Goal: Transaction & Acquisition: Purchase product/service

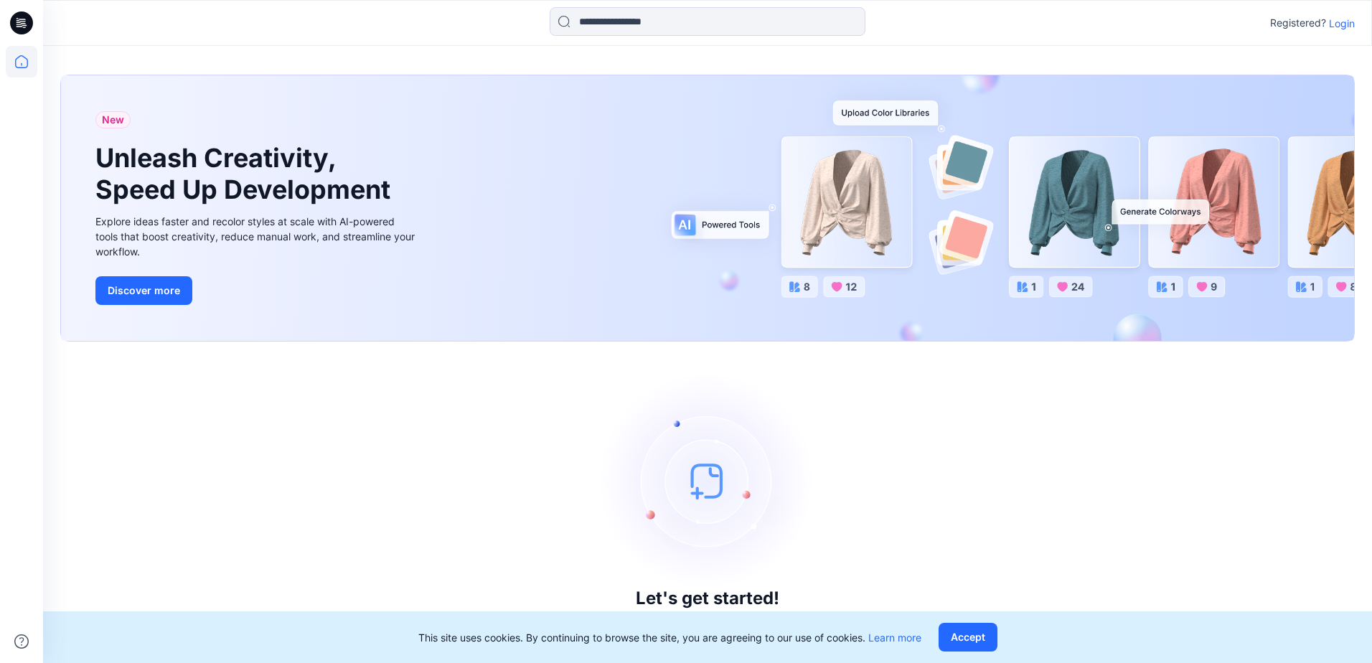
click at [1338, 26] on p "Login" at bounding box center [1342, 23] width 26 height 15
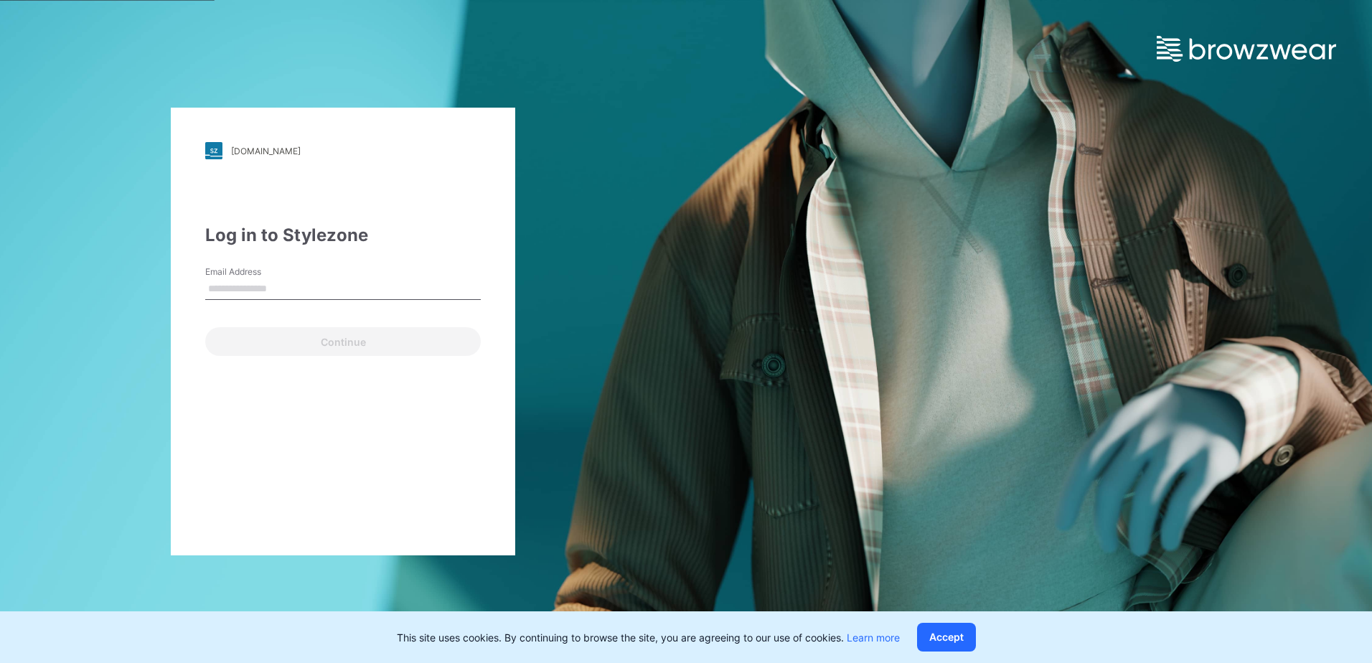
click at [401, 287] on input "Email Address" at bounding box center [343, 289] width 276 height 22
type input "**********"
click at [263, 362] on div "**********" at bounding box center [343, 332] width 344 height 448
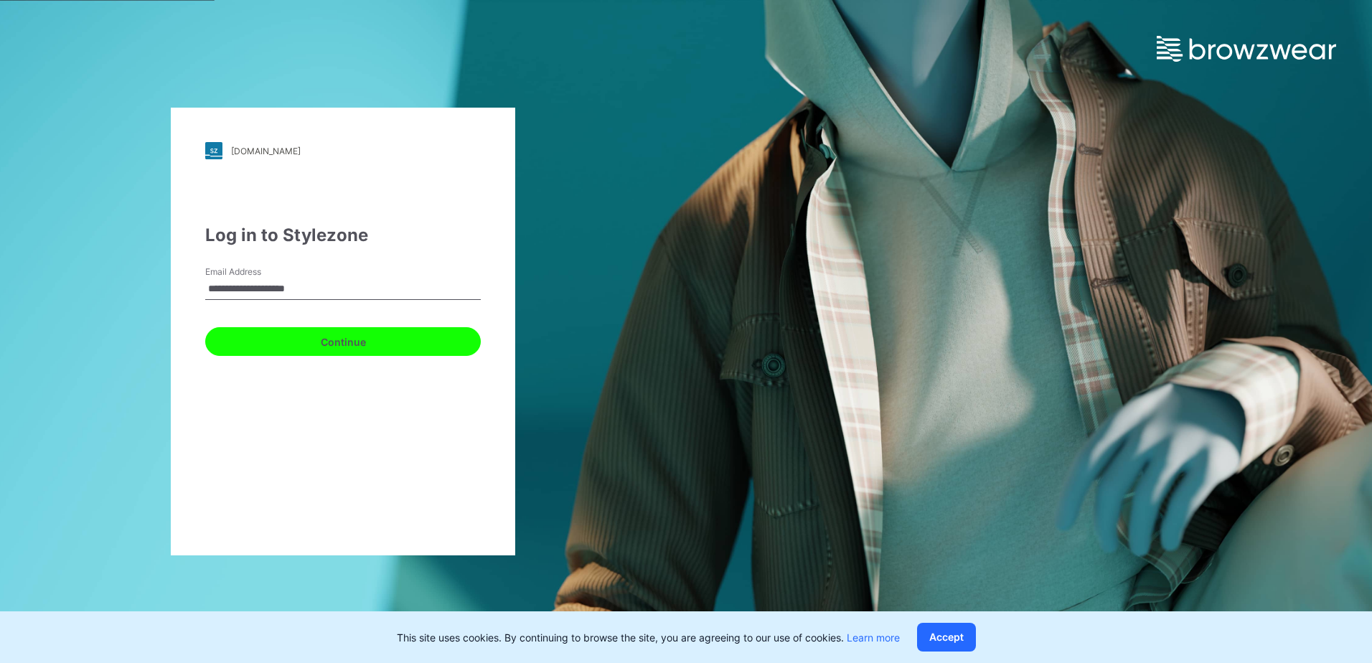
click at [286, 344] on button "Continue" at bounding box center [343, 341] width 276 height 29
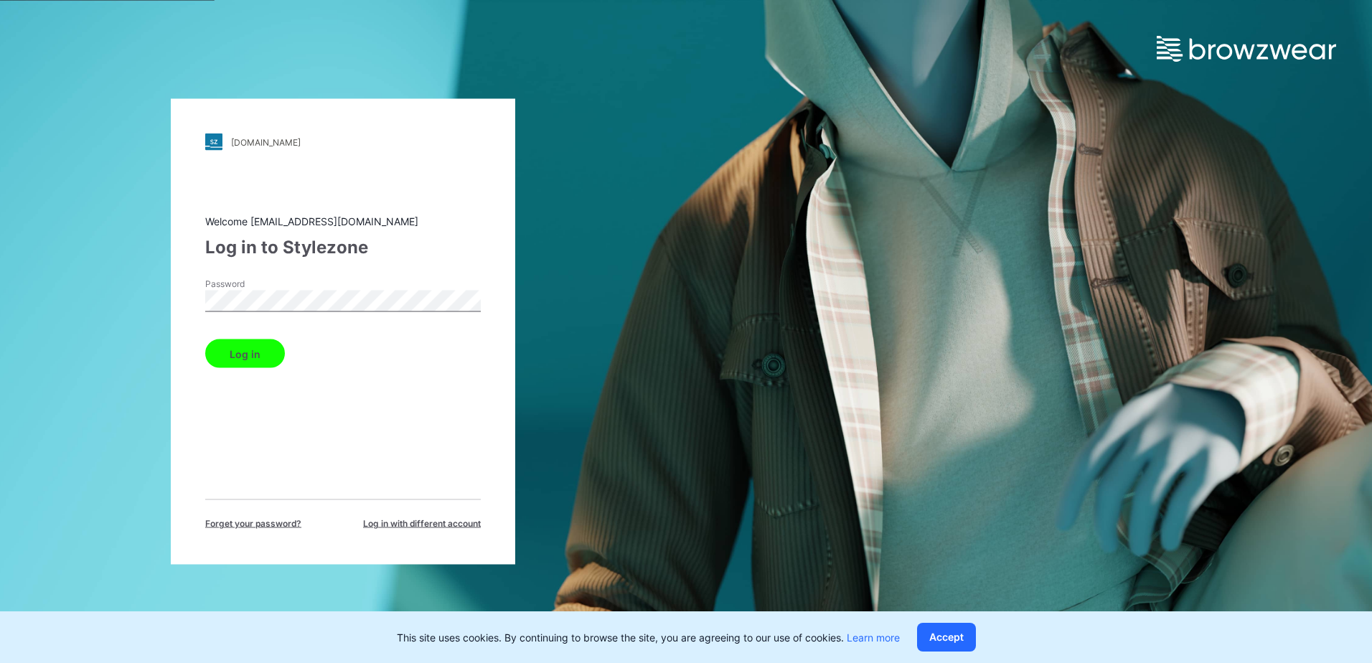
click at [225, 354] on button "Log in" at bounding box center [245, 353] width 80 height 29
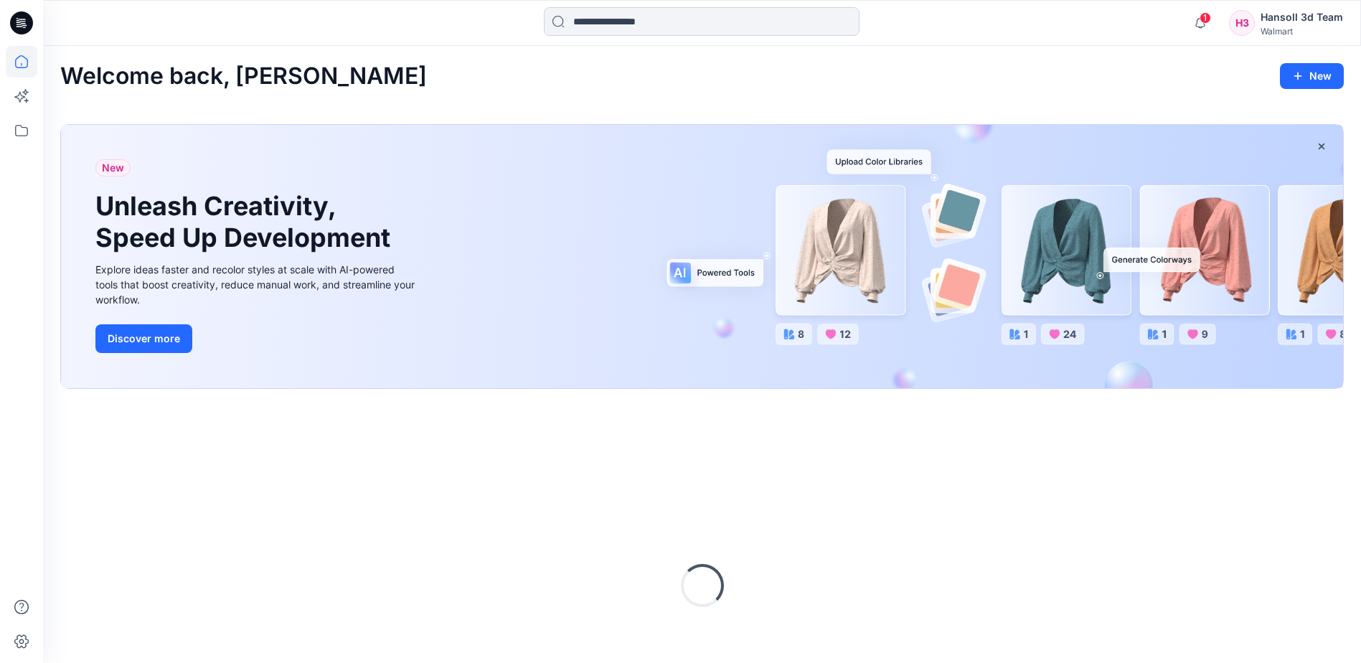
click at [695, 29] on input at bounding box center [702, 21] width 316 height 29
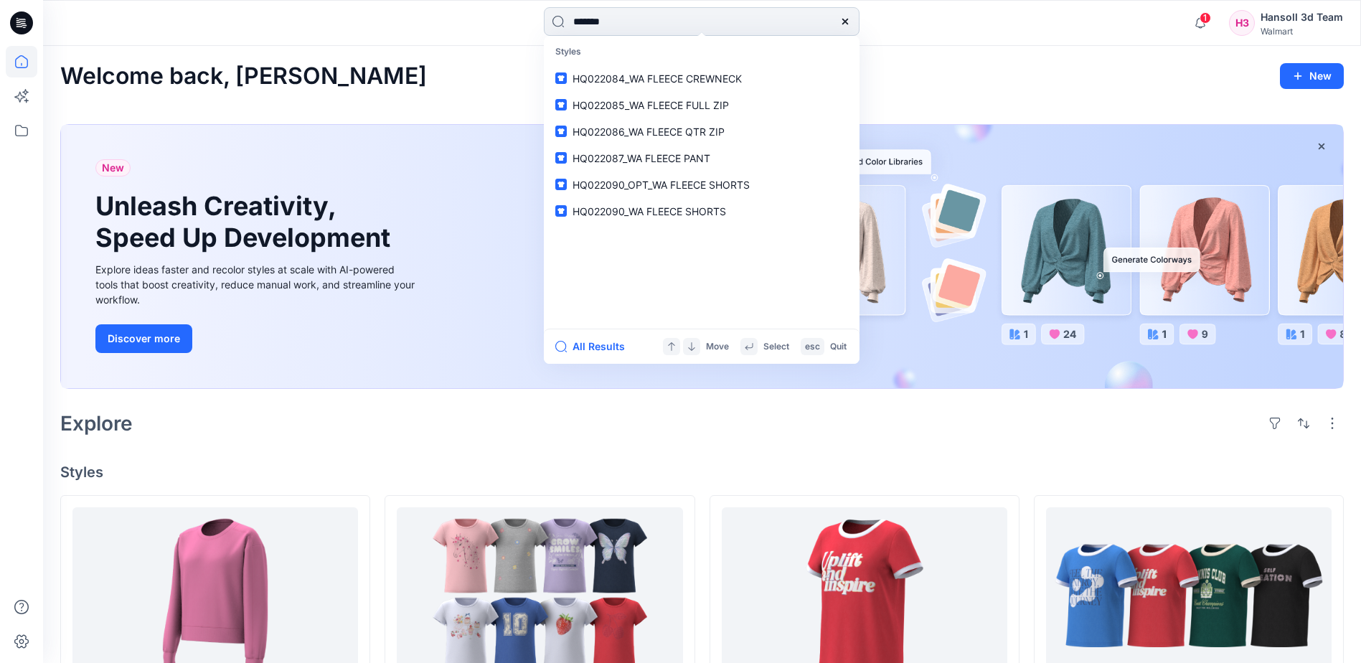
type input "********"
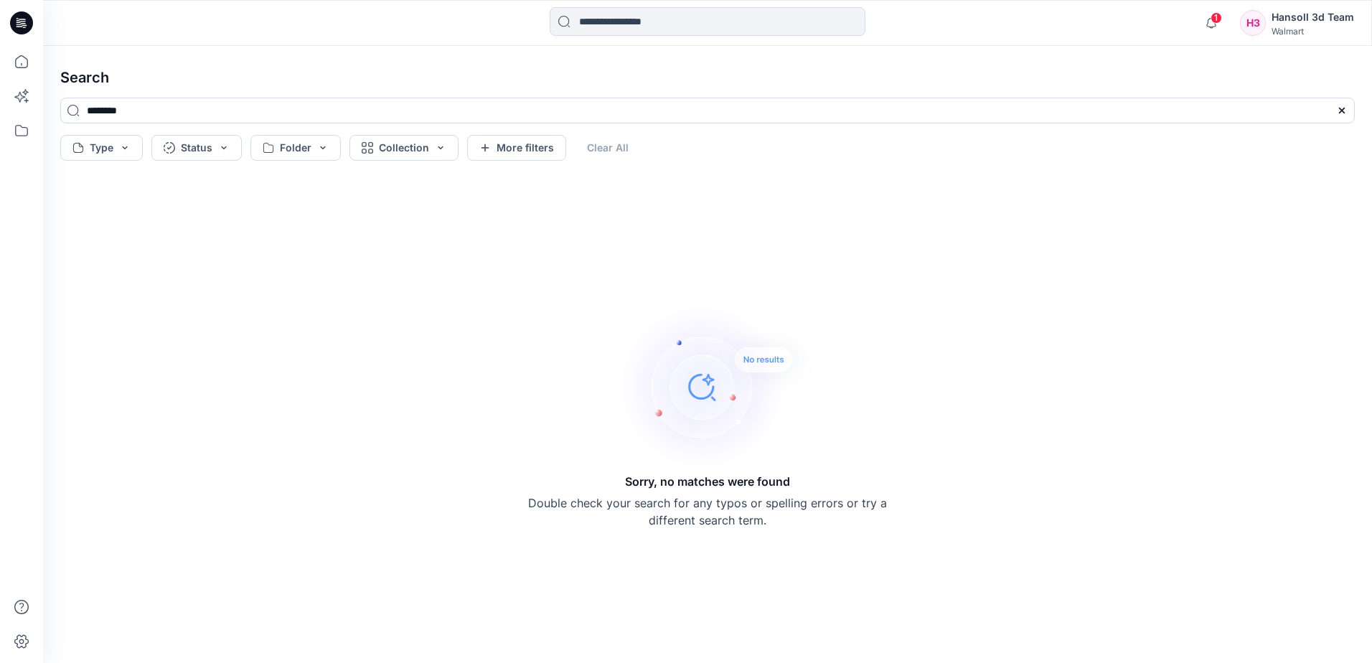
click at [605, 506] on p "Double check your search for any typos or spelling errors or try a different se…" at bounding box center [707, 511] width 359 height 34
click at [681, 20] on input at bounding box center [708, 21] width 316 height 29
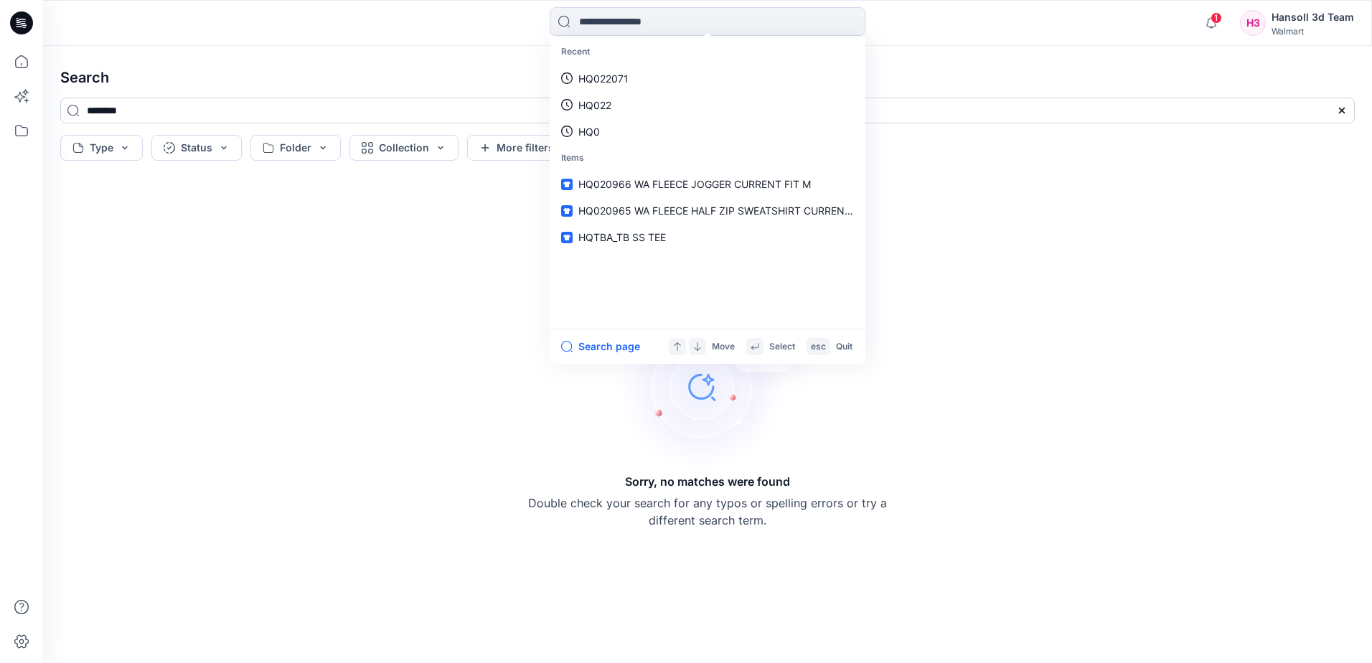
drag, startPoint x: 243, startPoint y: 143, endPoint x: 243, endPoint y: 121, distance: 21.5
click at [242, 141] on div "Type Status Folder Collection More filters Clear All" at bounding box center [707, 148] width 1295 height 26
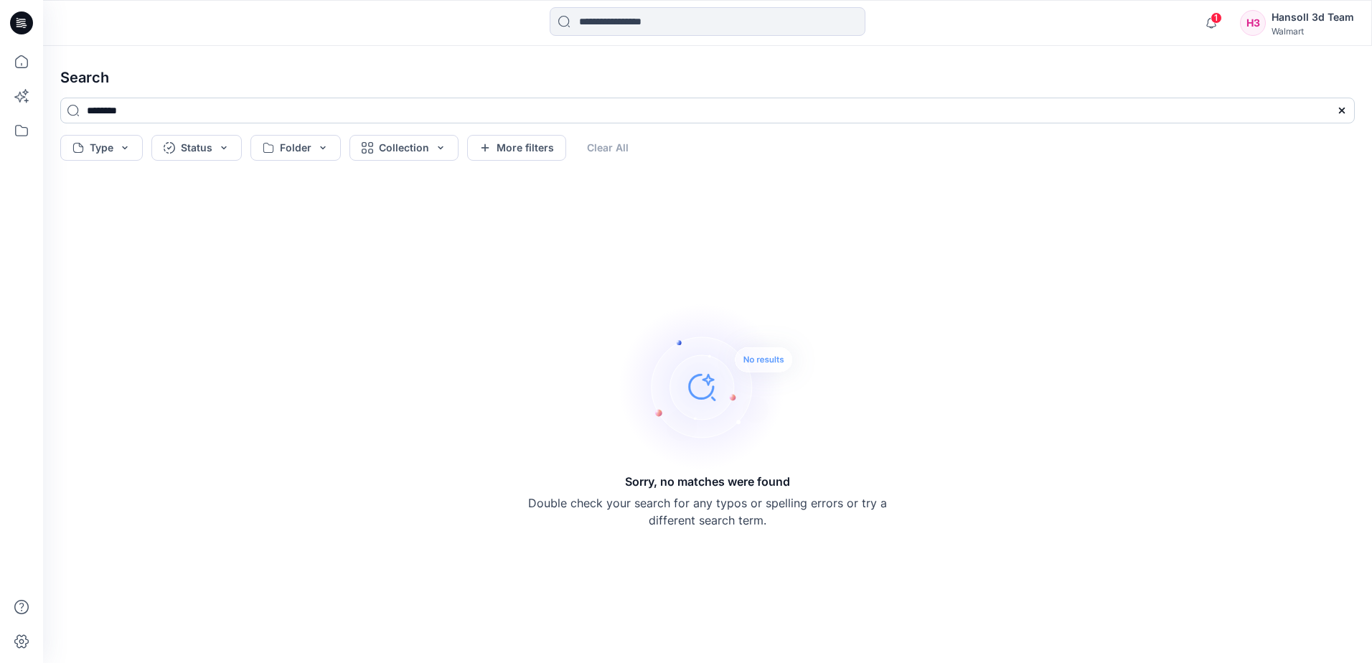
click at [243, 121] on input "********" at bounding box center [707, 111] width 1295 height 26
click at [639, 22] on input at bounding box center [708, 21] width 316 height 29
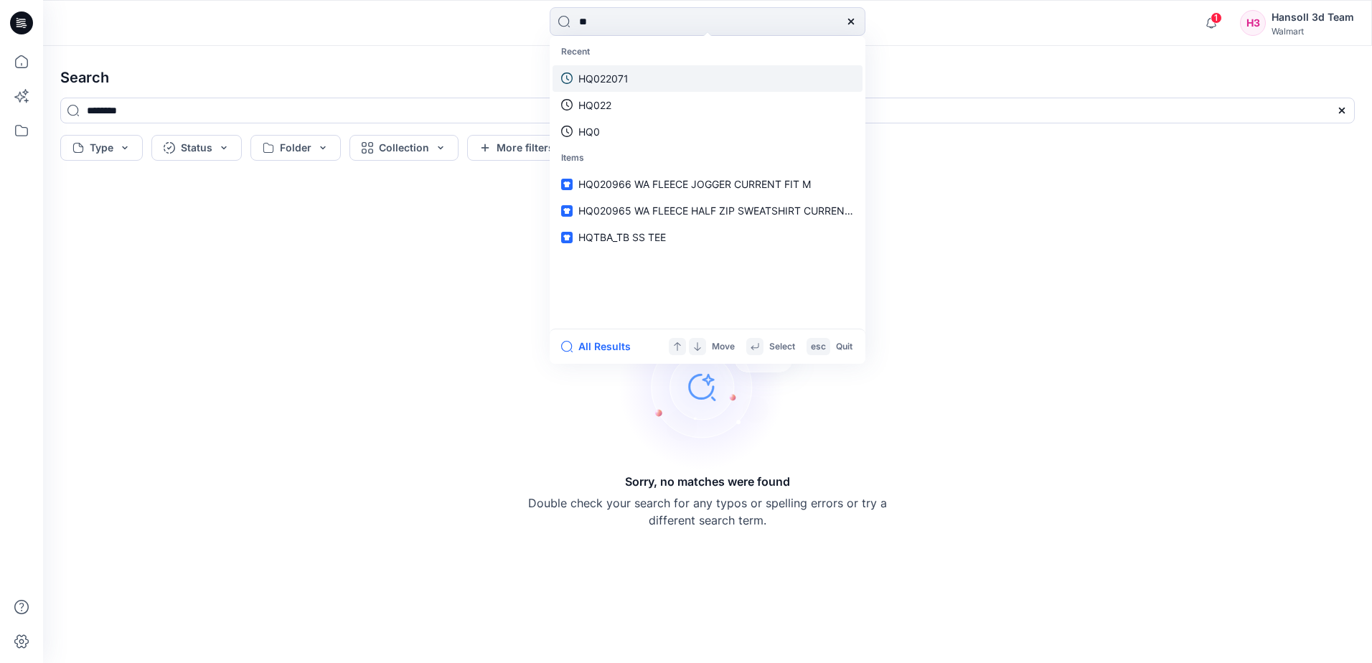
type input "*"
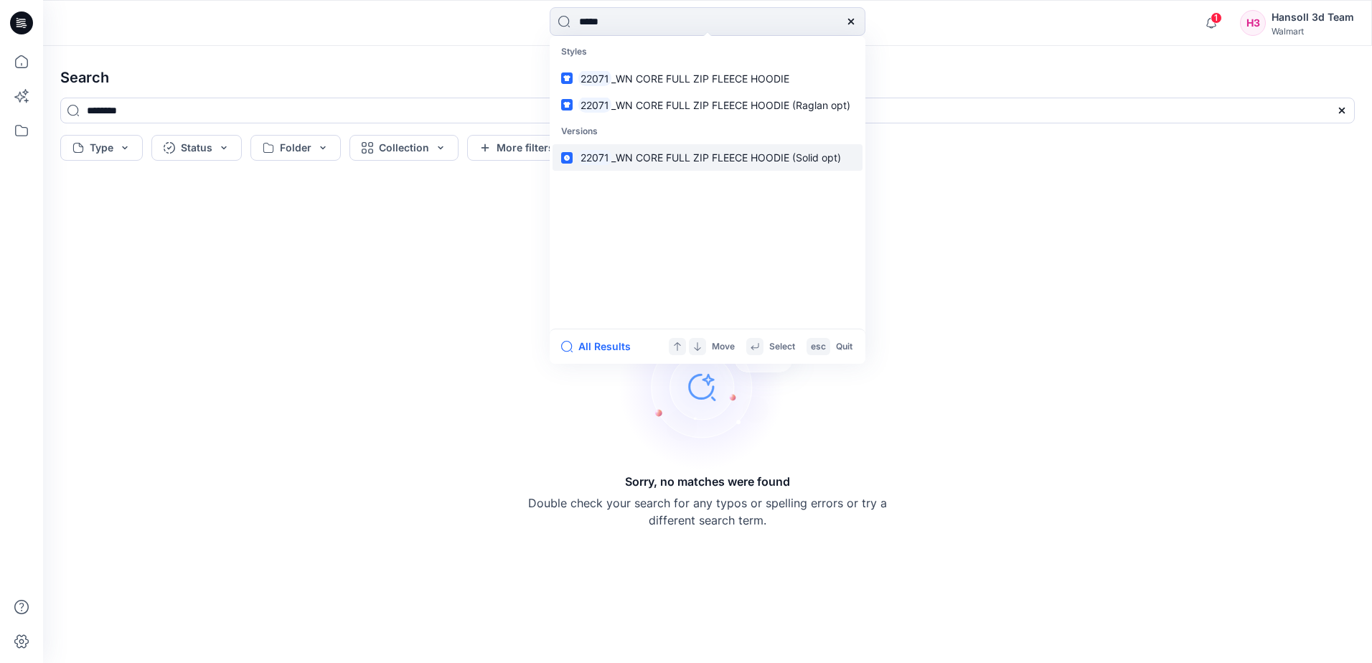
type input "*****"
click at [705, 160] on span "_WN CORE FULL ZIP FLEECE HOODIE (Solid opt)" at bounding box center [726, 157] width 230 height 12
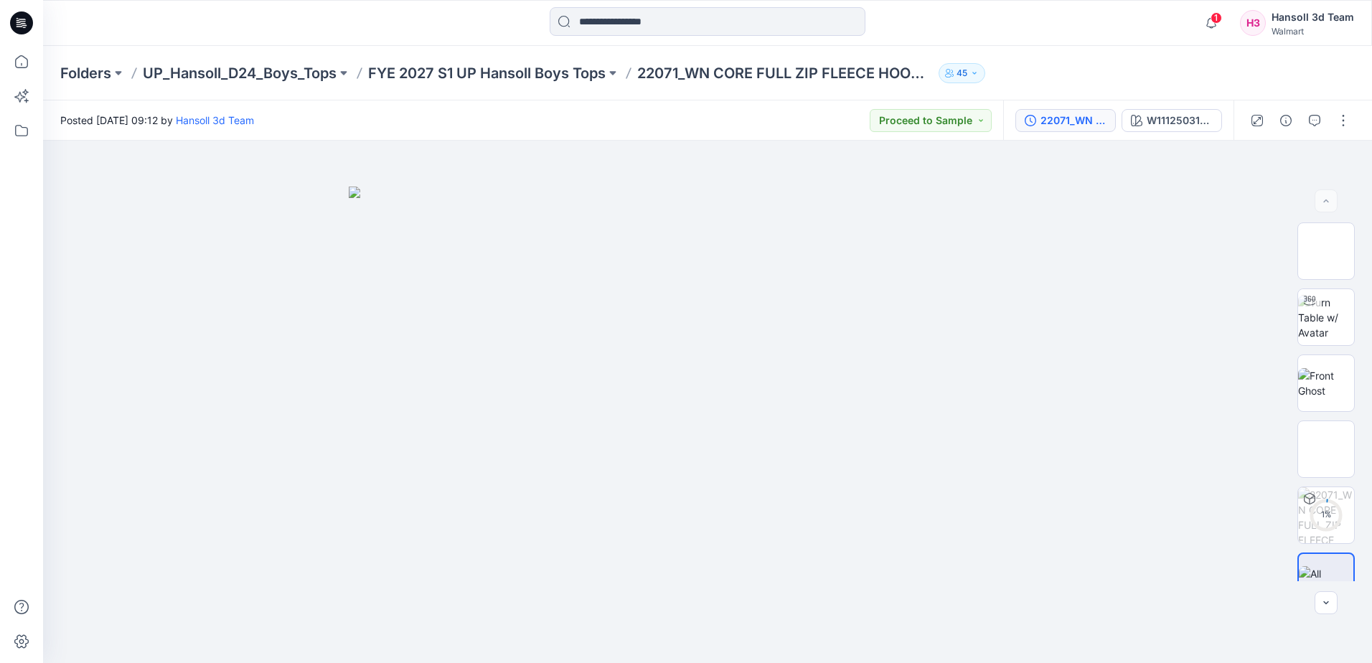
click at [1052, 126] on div "22071_WN CORE FULL ZIP FLEECE HOODIE (Solid opt)" at bounding box center [1074, 121] width 66 height 16
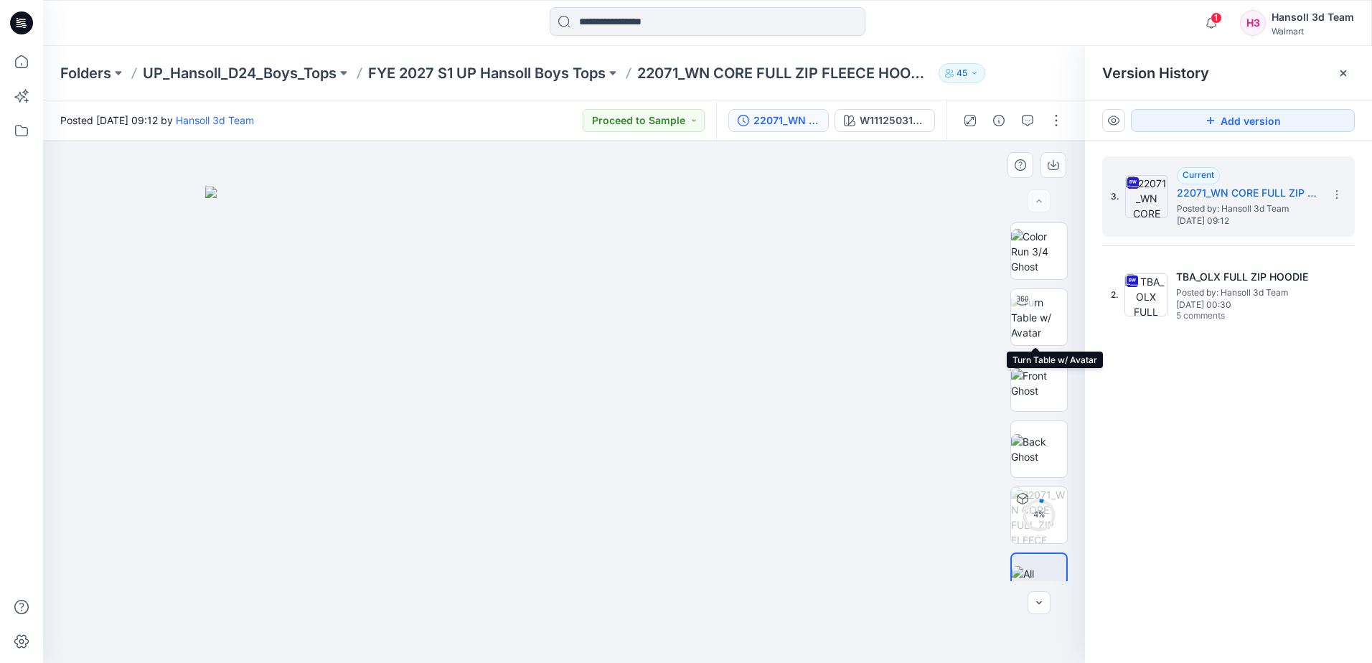
drag, startPoint x: 1028, startPoint y: 322, endPoint x: 968, endPoint y: 197, distance: 138.4
click at [1028, 319] on img at bounding box center [1039, 317] width 56 height 45
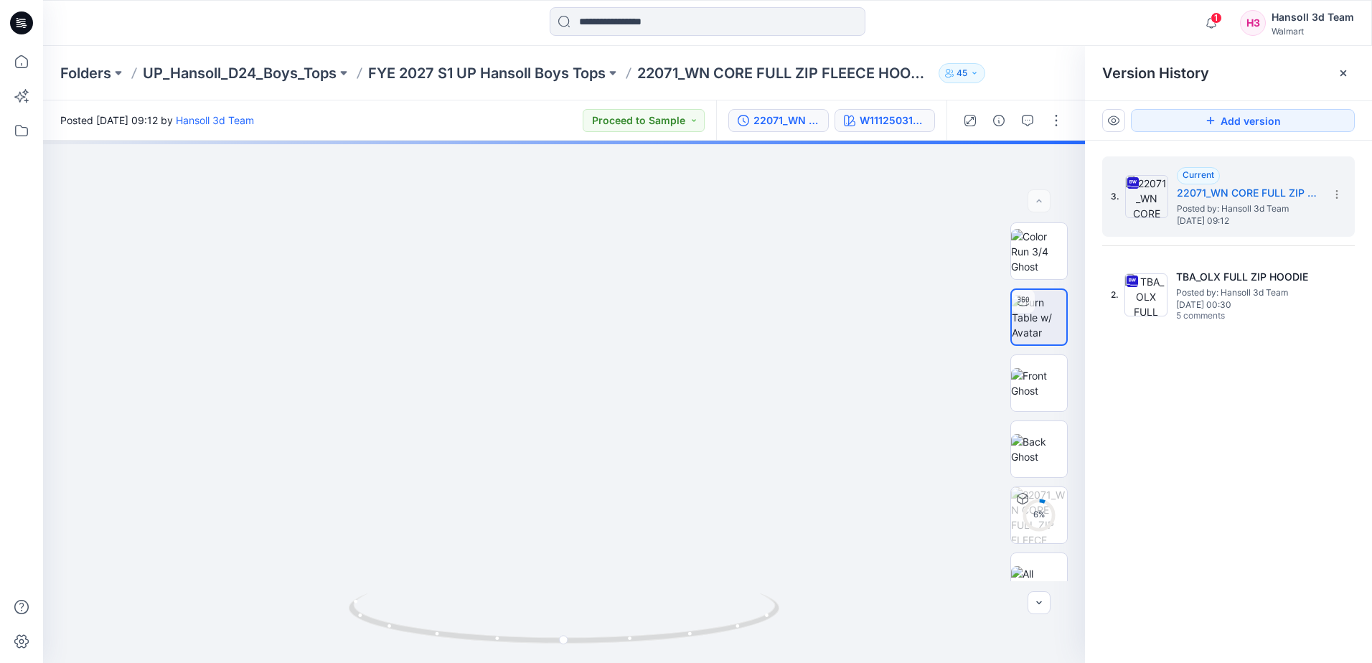
click at [901, 122] on div "W111250314YR01BD" at bounding box center [893, 121] width 66 height 16
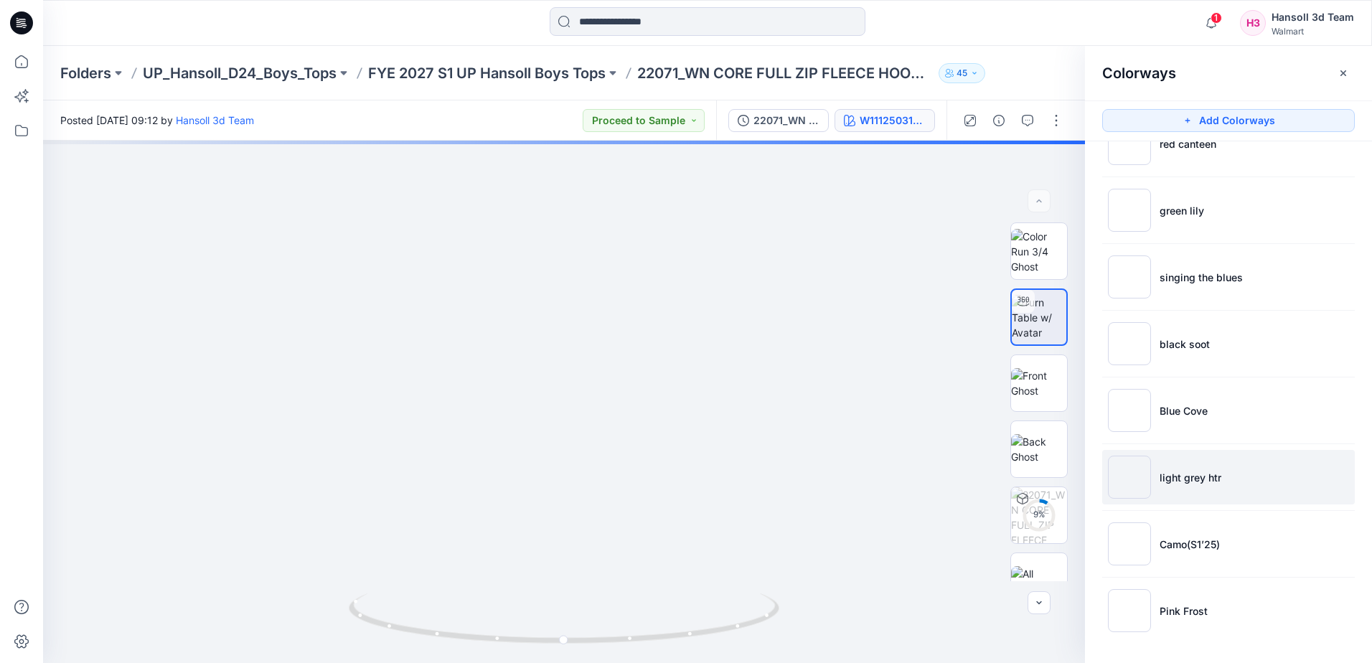
scroll to position [107, 0]
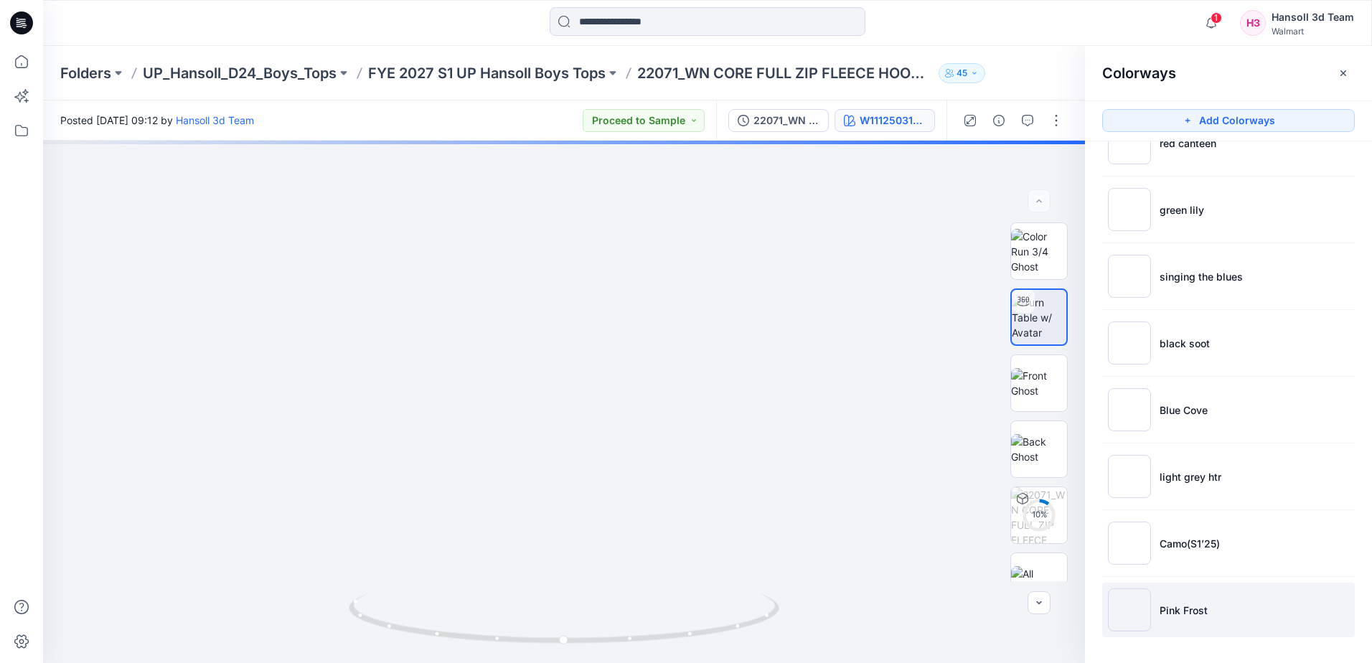
click at [1195, 606] on p "Pink Frost" at bounding box center [1184, 610] width 48 height 15
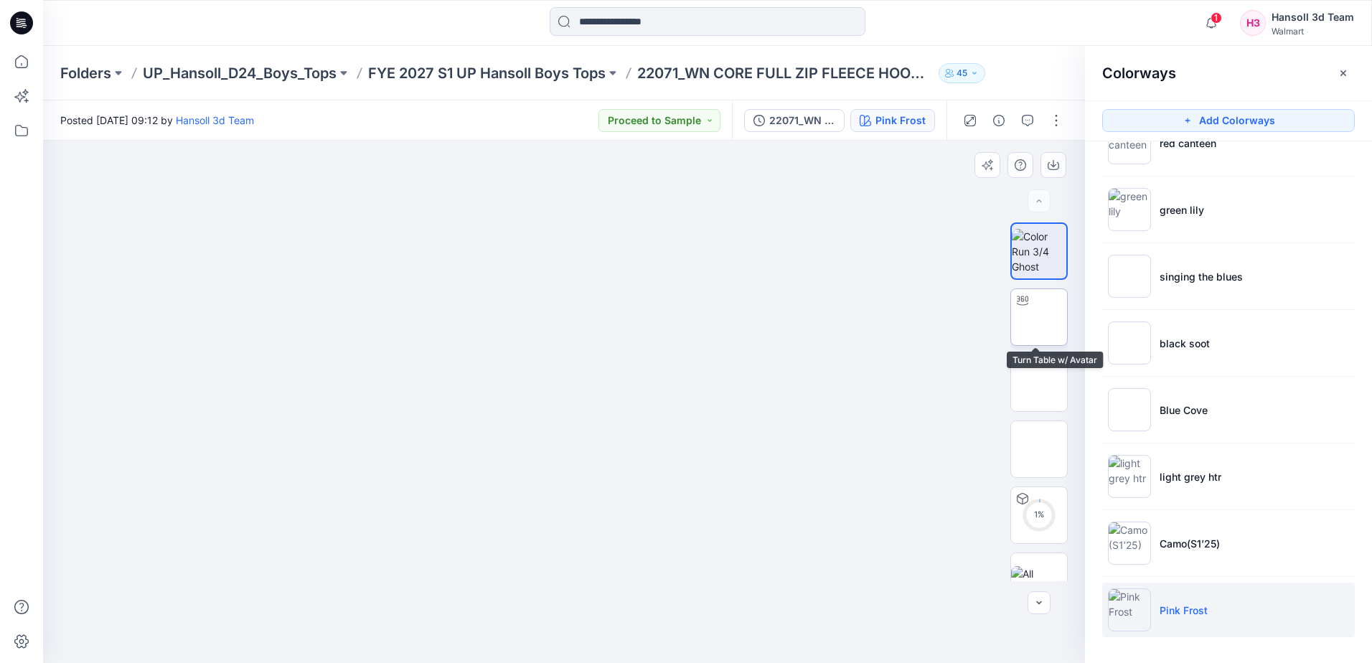
click at [1039, 317] on img at bounding box center [1039, 317] width 0 height 0
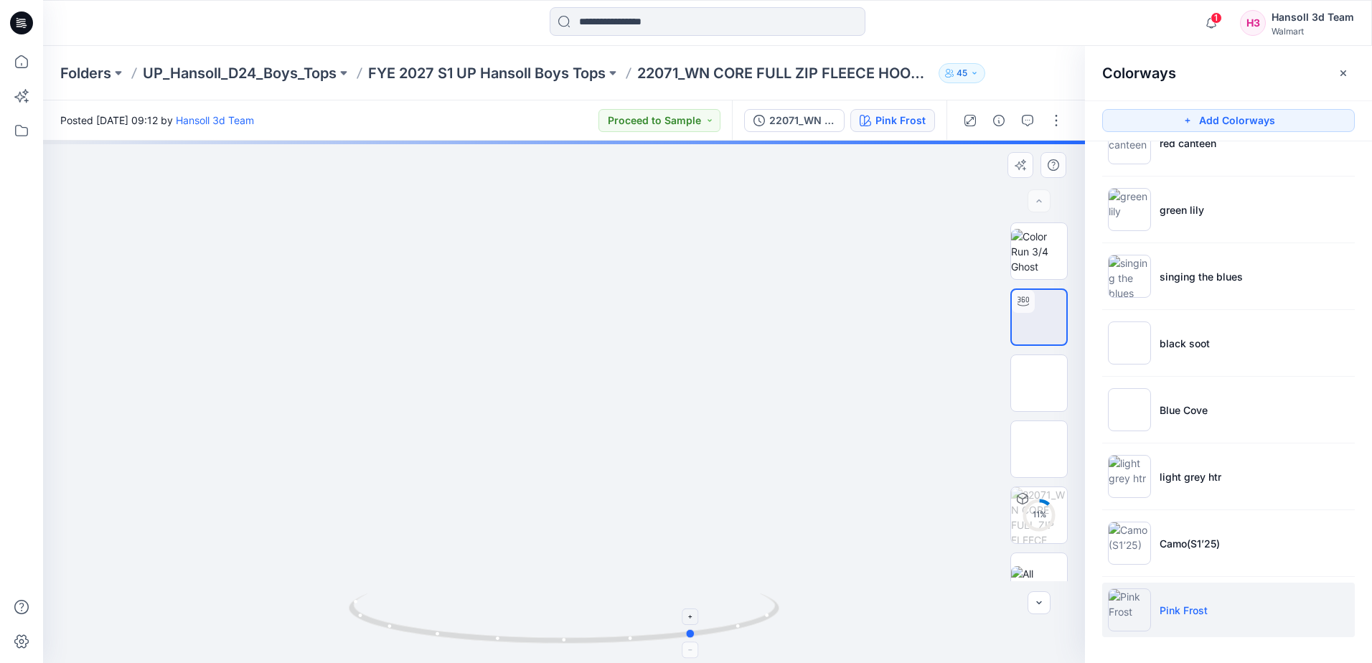
drag, startPoint x: 650, startPoint y: 638, endPoint x: 358, endPoint y: 630, distance: 292.2
click at [358, 630] on icon at bounding box center [566, 621] width 434 height 54
drag, startPoint x: 602, startPoint y: 642, endPoint x: 543, endPoint y: 644, distance: 58.9
click at [543, 644] on icon at bounding box center [566, 621] width 434 height 54
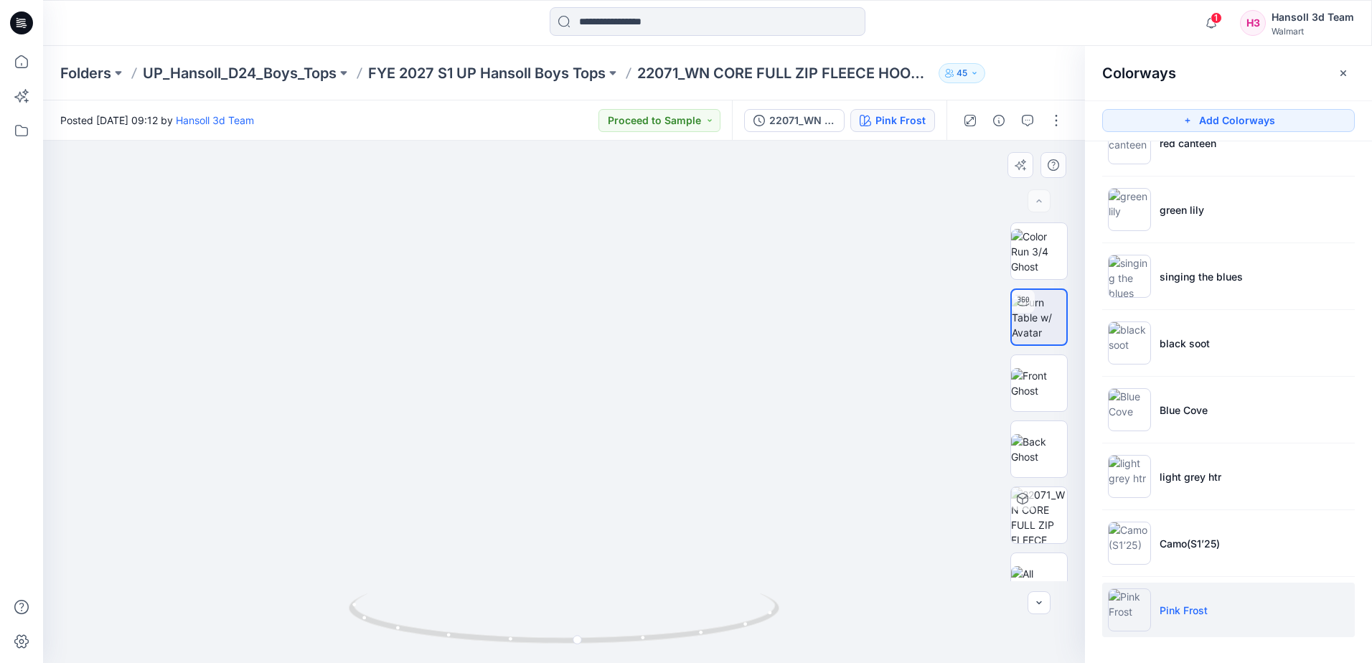
drag, startPoint x: 762, startPoint y: 231, endPoint x: 720, endPoint y: 499, distance: 271.0
click at [720, 498] on img at bounding box center [551, 155] width 1707 height 1016
drag, startPoint x: 644, startPoint y: 639, endPoint x: 519, endPoint y: 653, distance: 125.6
click at [519, 653] on div at bounding box center [564, 627] width 431 height 72
